Goal: Task Accomplishment & Management: Complete application form

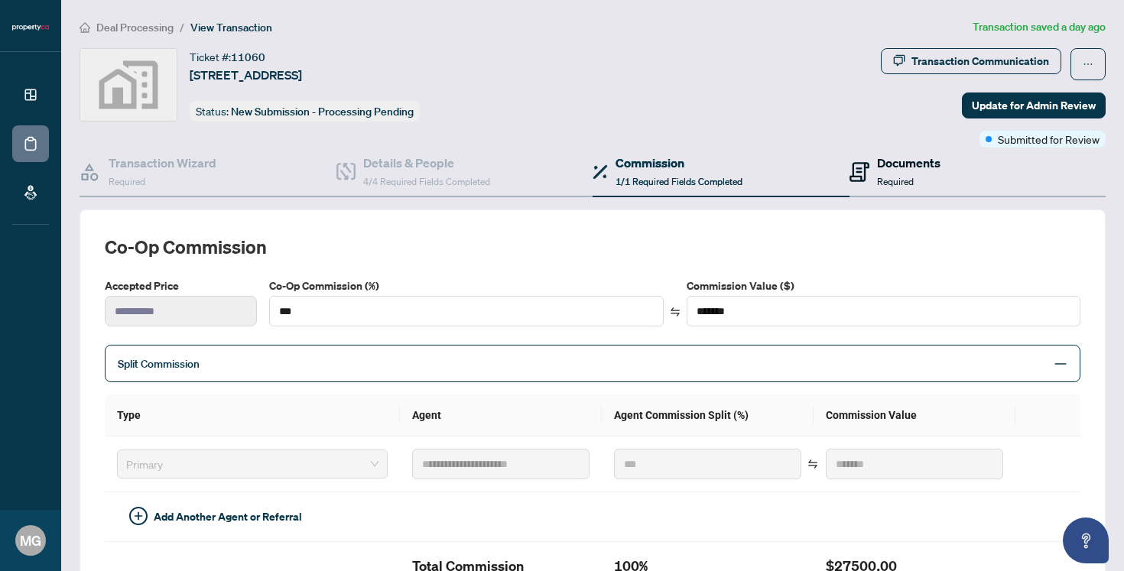
click at [902, 176] on span "Required" at bounding box center [895, 181] width 37 height 11
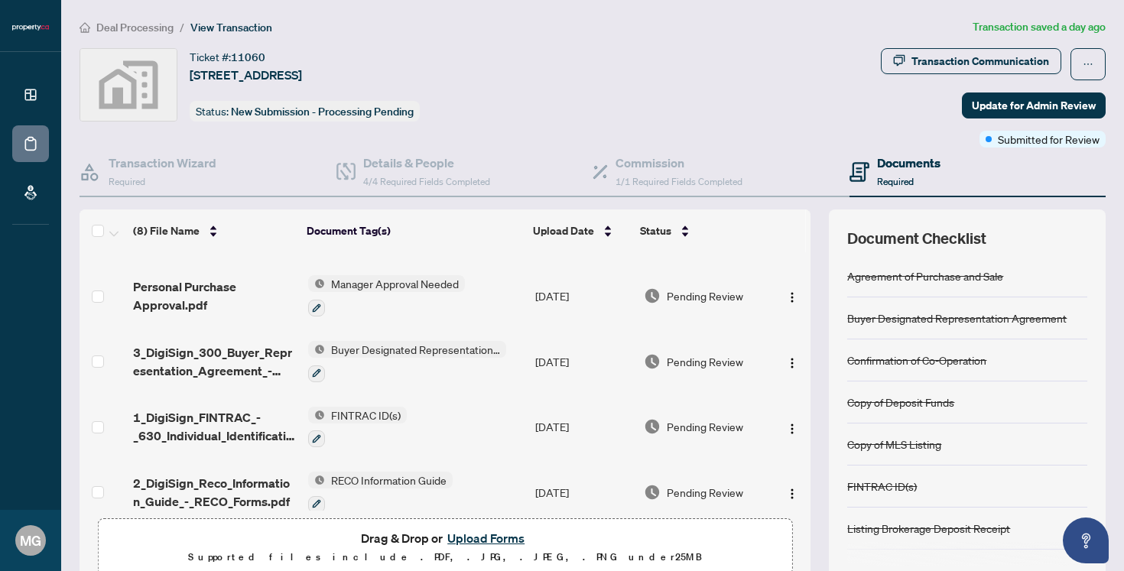
scroll to position [263, 0]
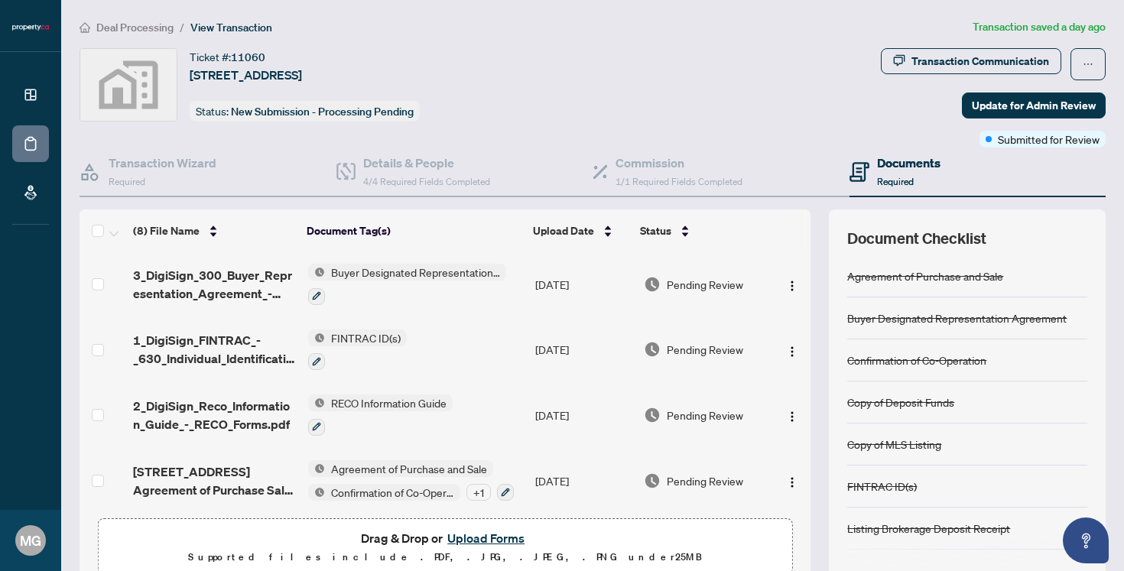
click at [469, 540] on button "Upload Forms" at bounding box center [486, 538] width 86 height 20
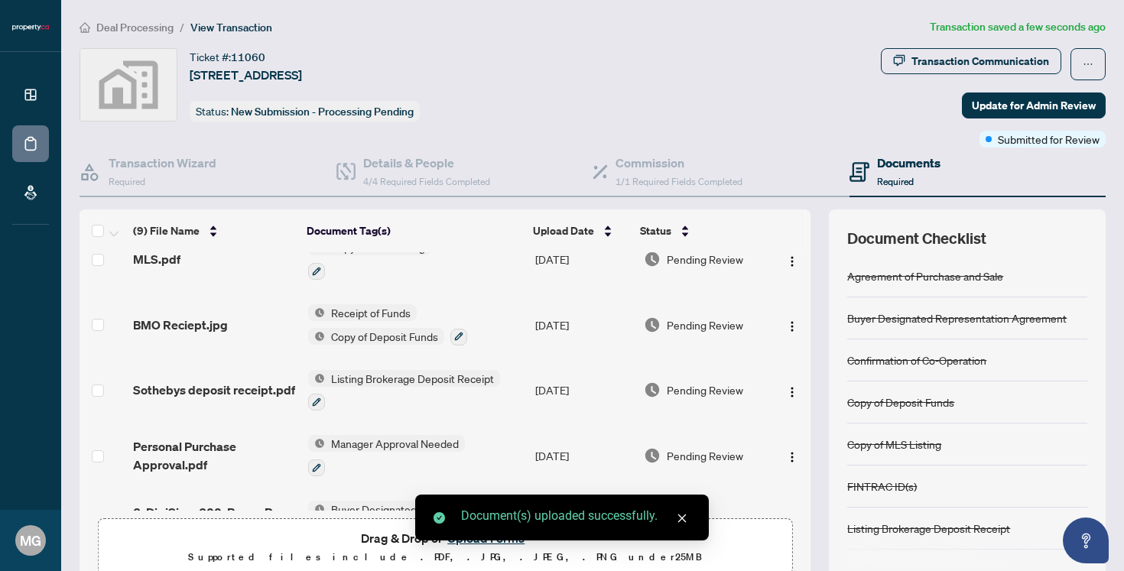
scroll to position [0, 0]
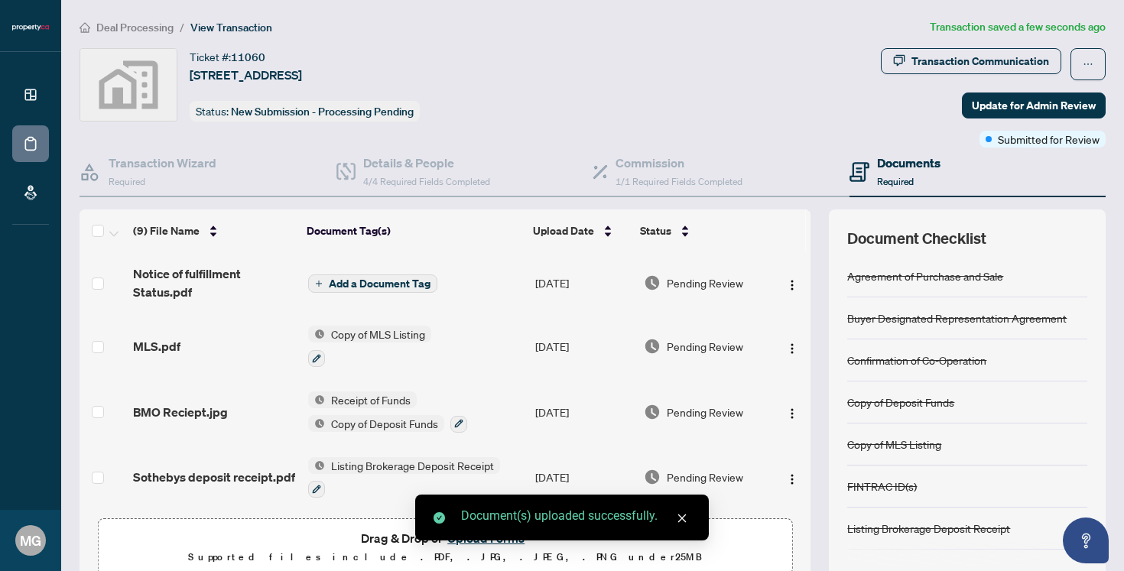
click at [385, 280] on span "Add a Document Tag" at bounding box center [380, 283] width 102 height 11
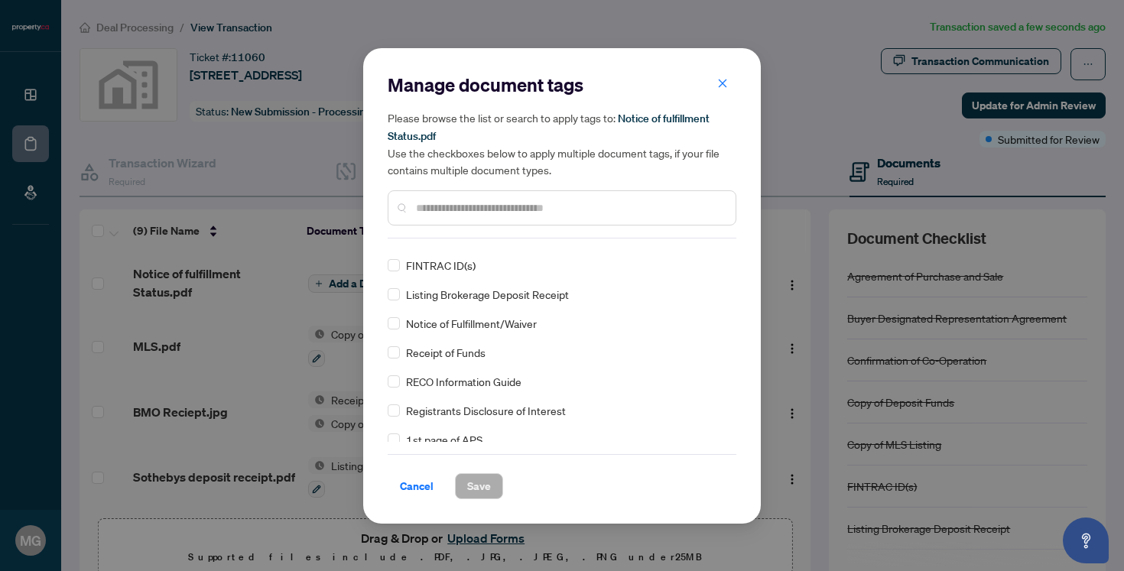
scroll to position [145, 0]
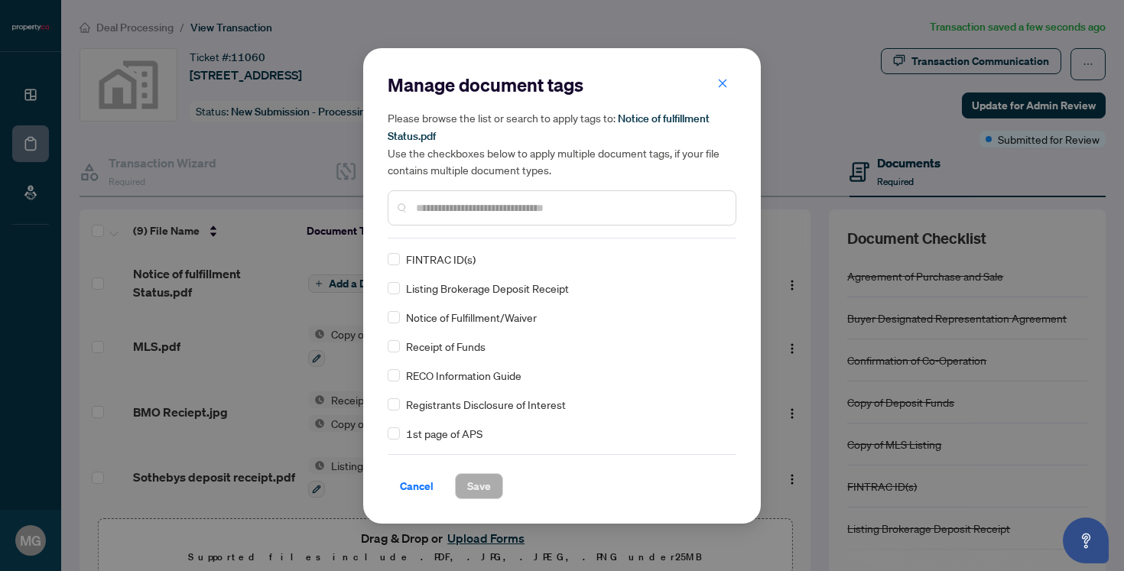
click at [401, 319] on div "Notice of Fulfillment/Waiver" at bounding box center [557, 317] width 339 height 17
click at [481, 485] on span "Save" at bounding box center [479, 486] width 24 height 24
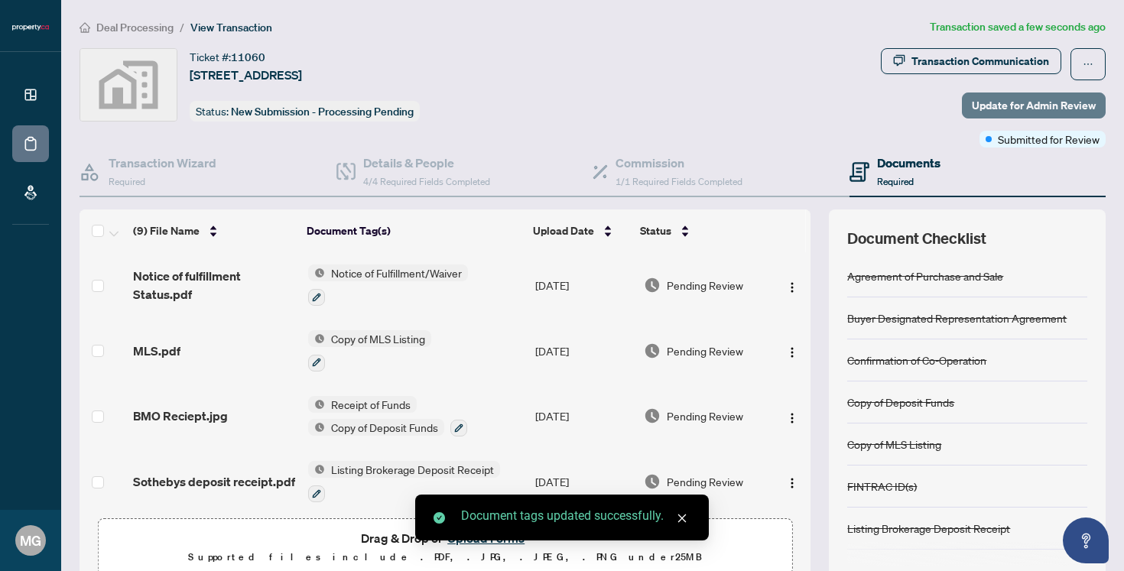
click at [1076, 100] on span "Update for Admin Review" at bounding box center [1034, 105] width 124 height 24
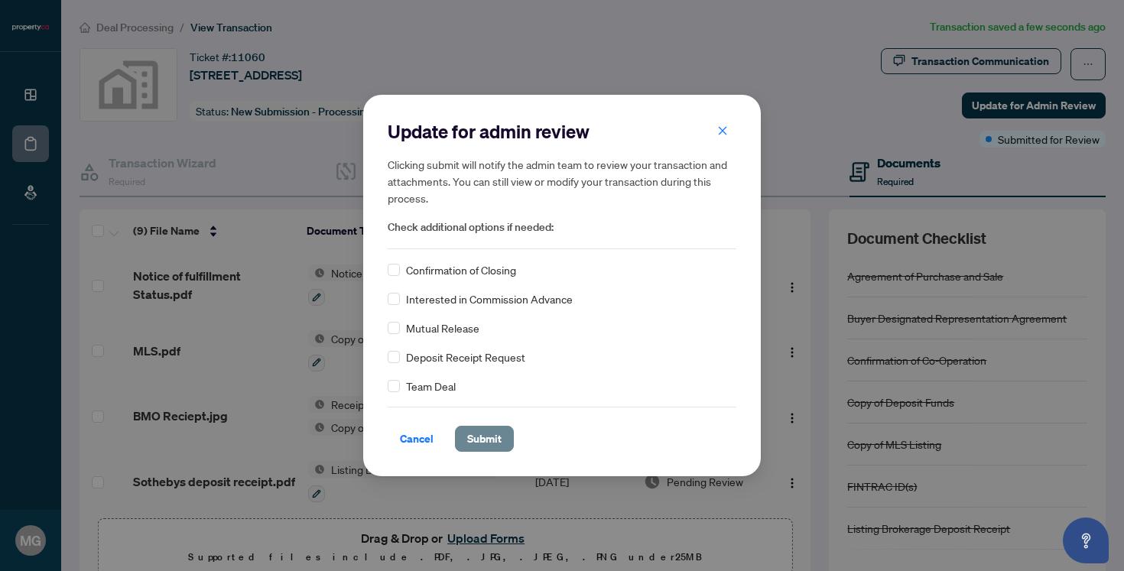
click at [490, 448] on span "Submit" at bounding box center [484, 439] width 34 height 24
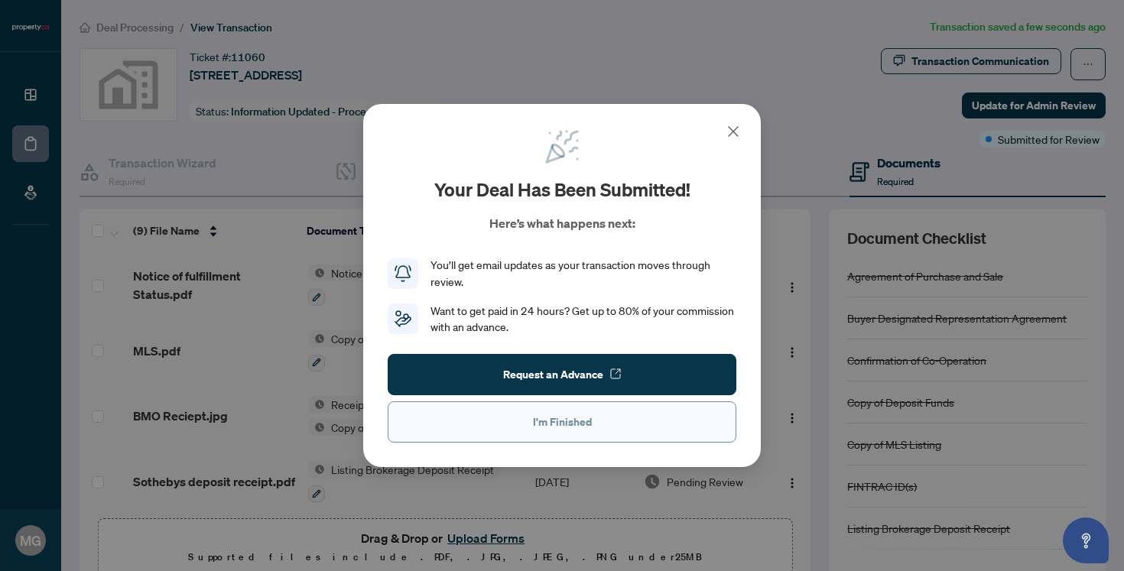
click at [575, 424] on span "I'm Finished" at bounding box center [562, 422] width 59 height 24
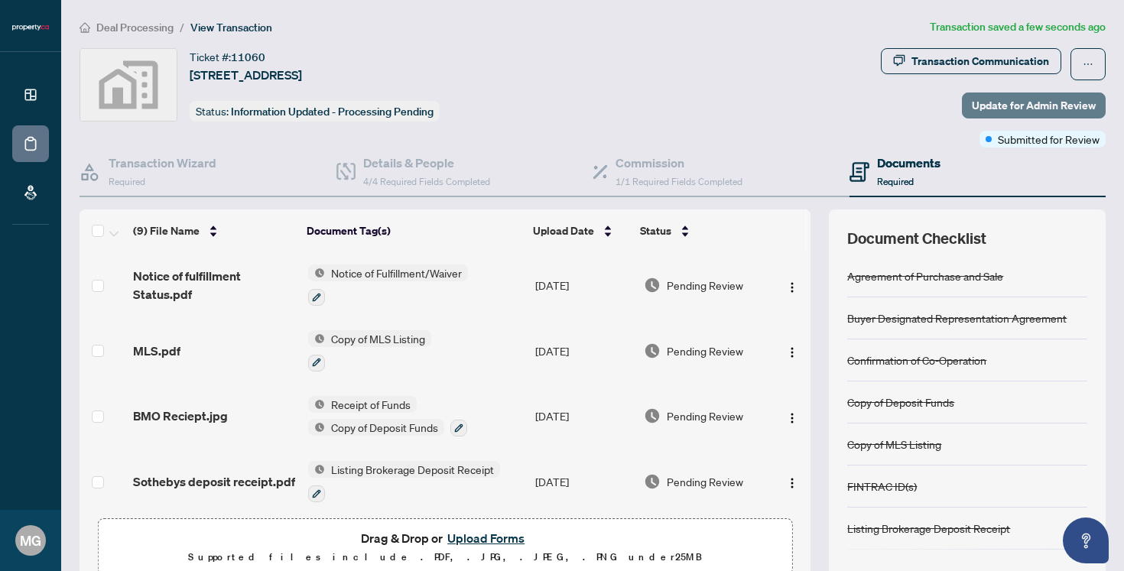
click at [1044, 109] on span "Update for Admin Review" at bounding box center [1034, 105] width 124 height 24
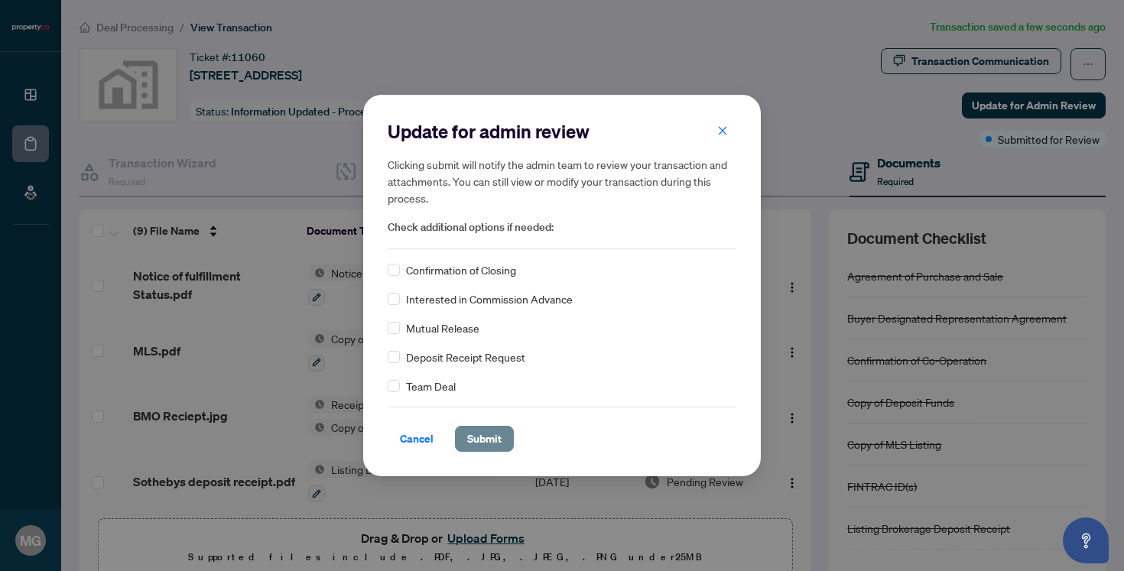
click at [476, 446] on span "Submit" at bounding box center [484, 439] width 34 height 24
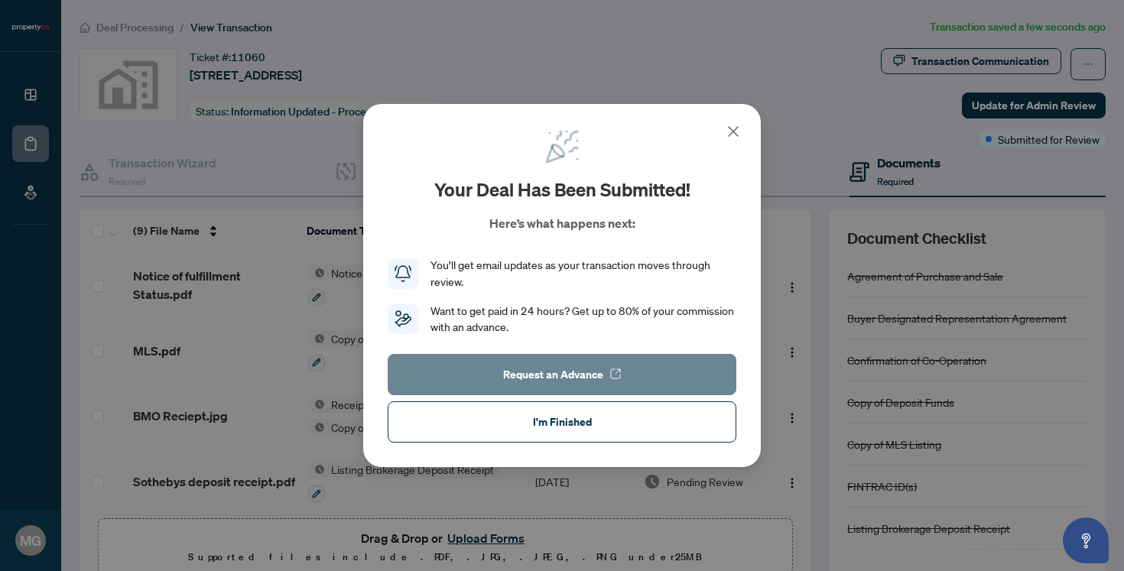
click at [564, 377] on span "Request an Advance" at bounding box center [553, 374] width 100 height 24
